Goal: Find specific page/section

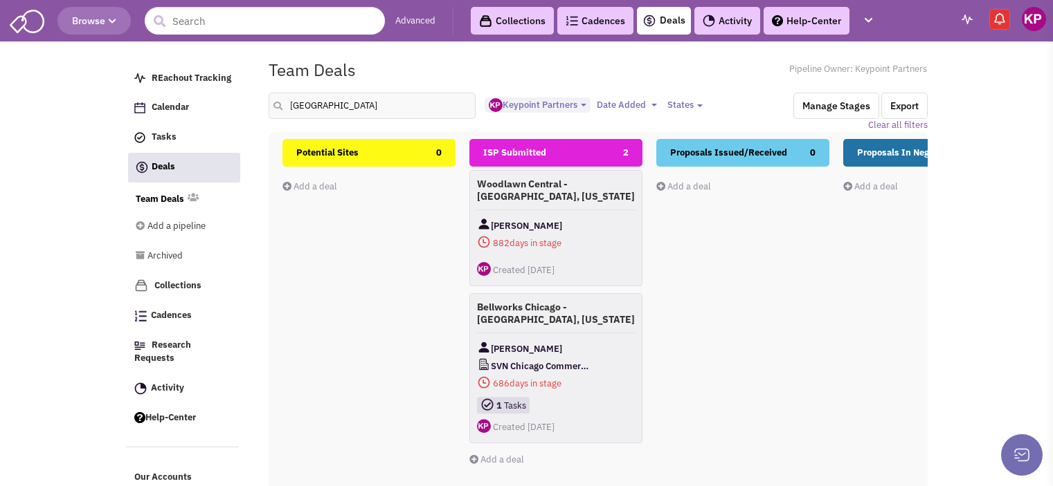
select select "1896"
select select
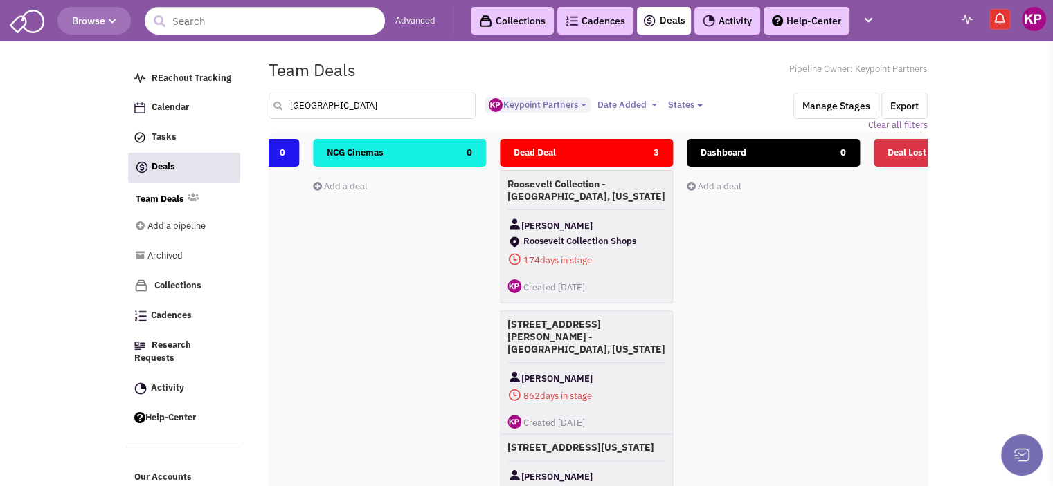
drag, startPoint x: 285, startPoint y: 108, endPoint x: 269, endPoint y: 107, distance: 16.7
click at [269, 107] on div "[GEOGRAPHIC_DATA]" at bounding box center [373, 106] width 226 height 26
type input "[GEOGRAPHIC_DATA]"
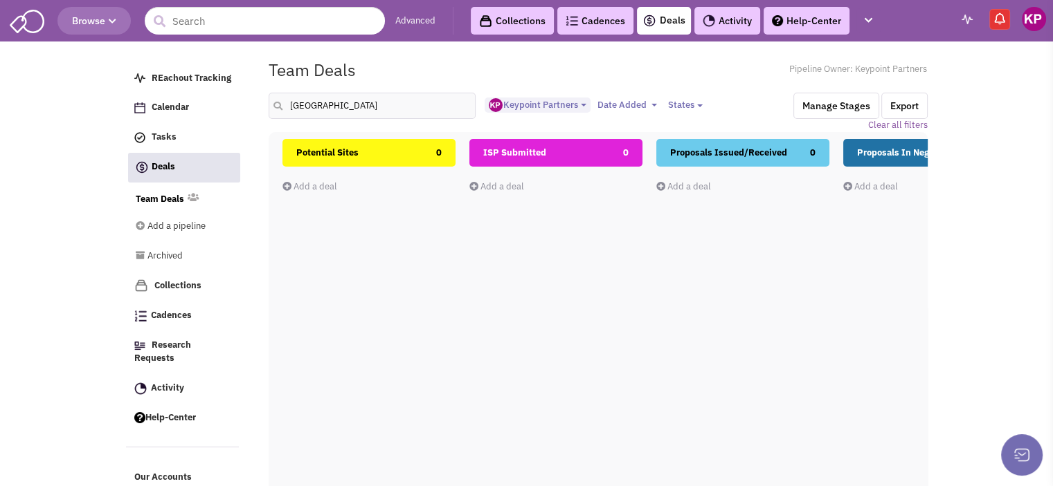
click at [685, 82] on div "Team Deals Pipeline Owner: Keypoint Partners" at bounding box center [598, 70] width 677 height 32
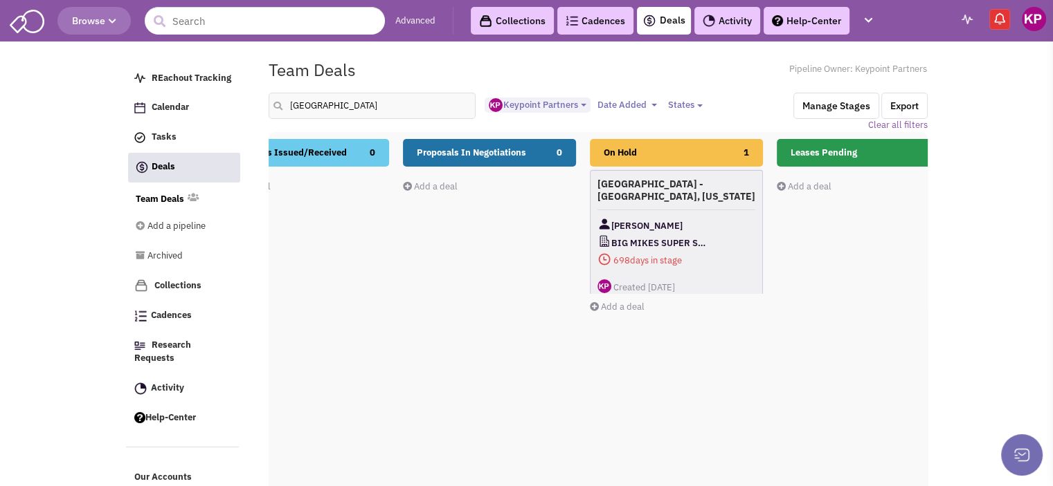
scroll to position [0, 0]
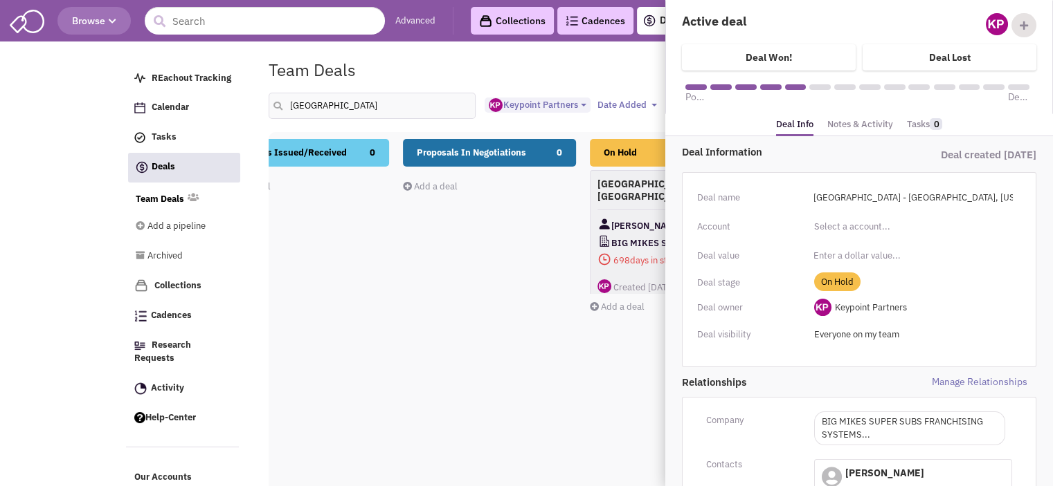
click at [853, 129] on link "Notes & Activity" at bounding box center [860, 125] width 66 height 20
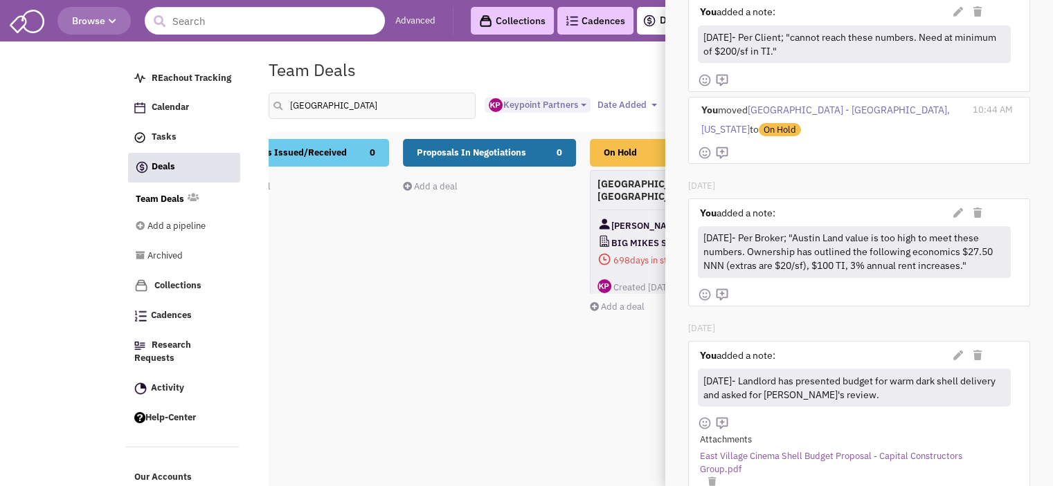
scroll to position [462, 0]
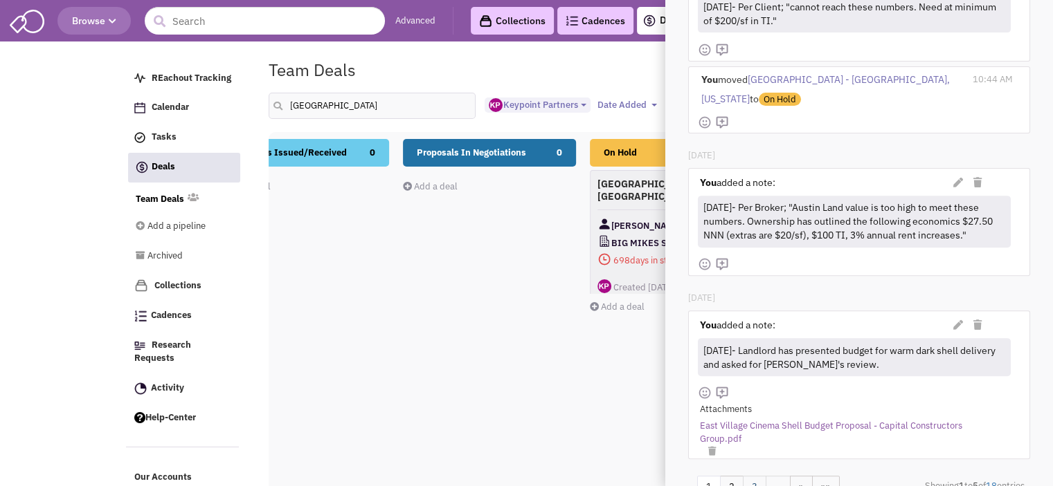
click at [756, 476] on link "3" at bounding box center [755, 487] width 24 height 23
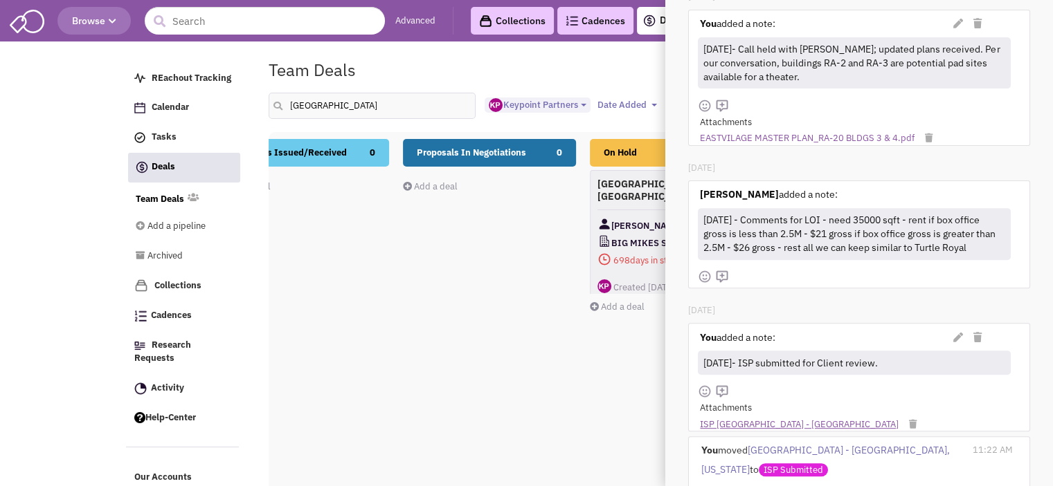
click at [749, 422] on link "ISP [GEOGRAPHIC_DATA] - [GEOGRAPHIC_DATA]" at bounding box center [799, 425] width 199 height 13
click at [711, 424] on link "ISP [GEOGRAPHIC_DATA] - [GEOGRAPHIC_DATA]" at bounding box center [799, 425] width 199 height 13
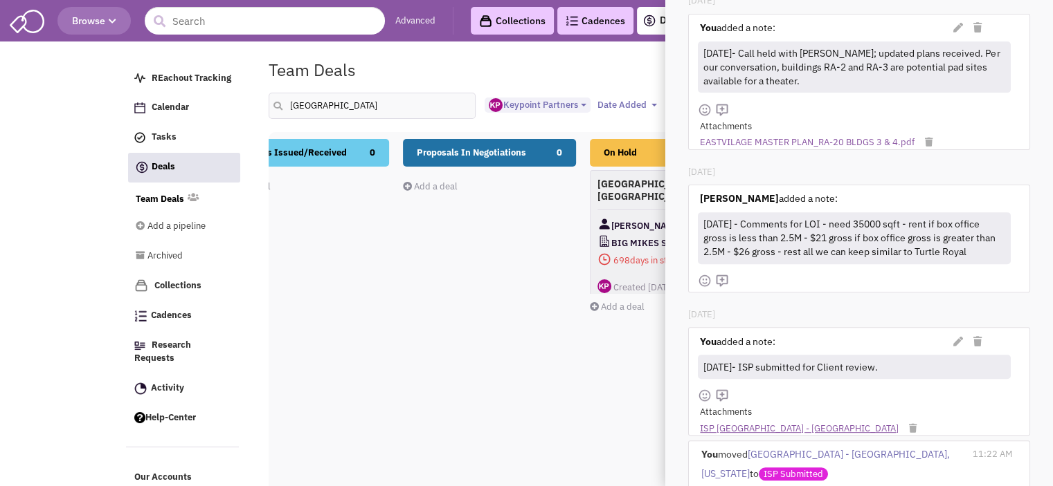
scroll to position [520, 0]
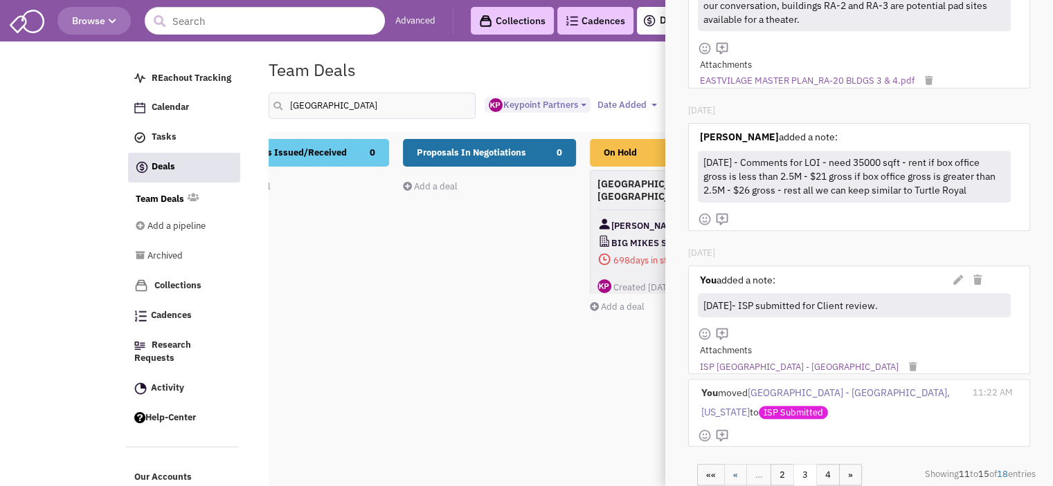
click at [736, 464] on link "«" at bounding box center [735, 475] width 23 height 23
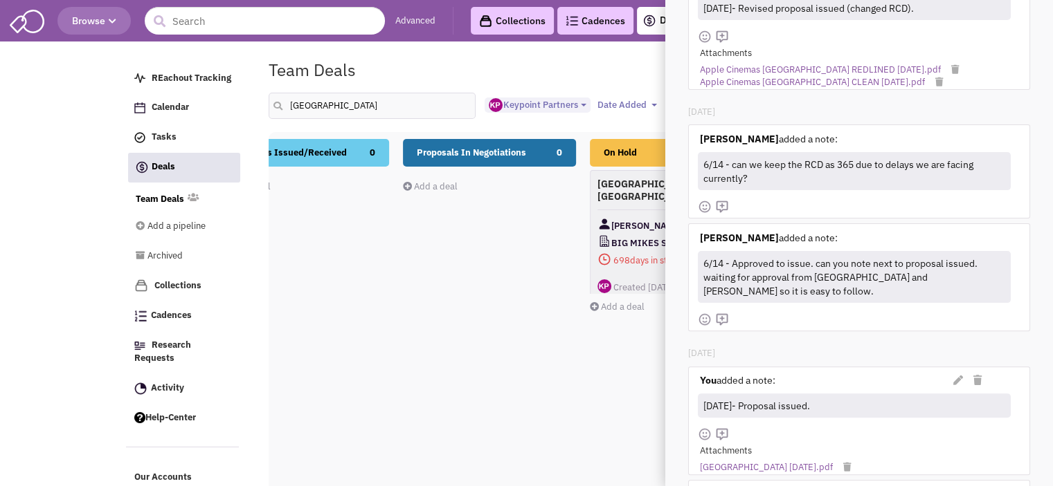
scroll to position [452, 0]
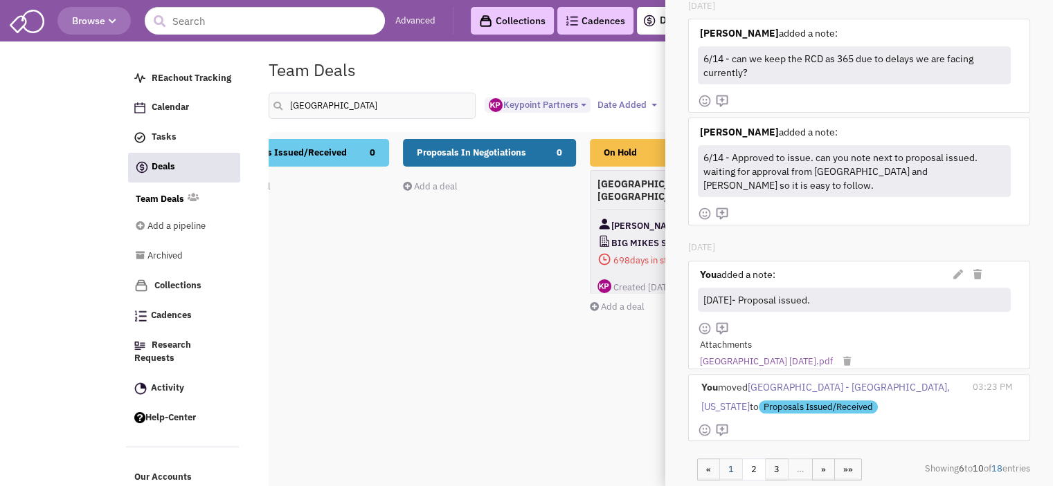
click at [733, 460] on link "1" at bounding box center [731, 470] width 24 height 23
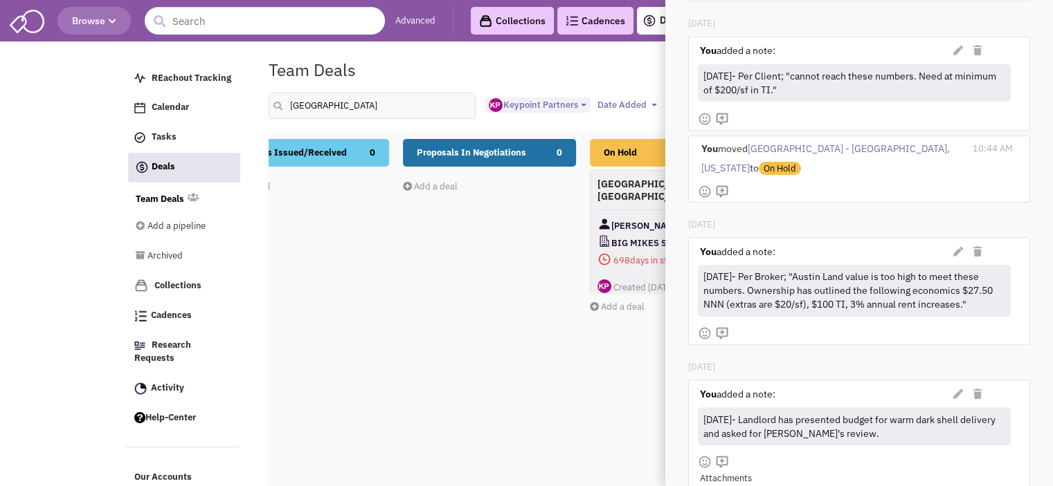
scroll to position [383, 0]
